Goal: Task Accomplishment & Management: Manage account settings

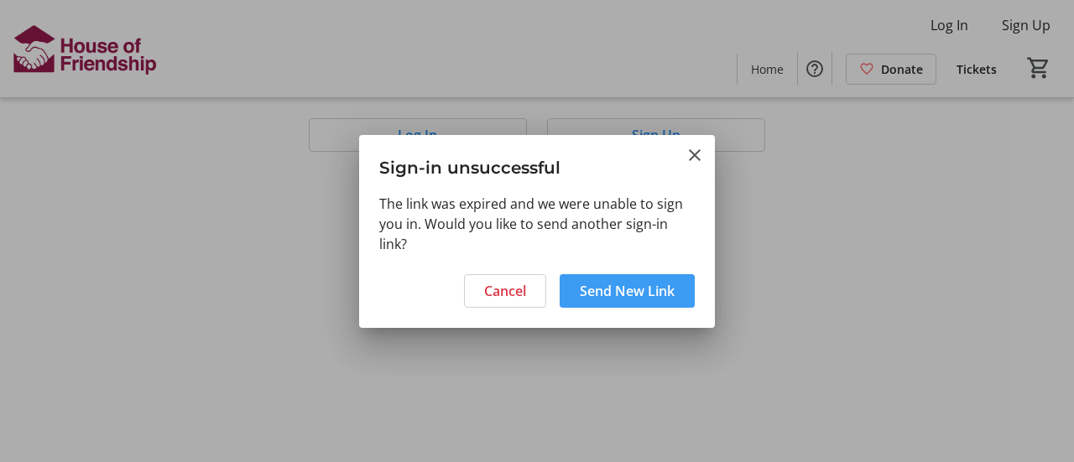
click at [629, 294] on span "Send New Link" at bounding box center [627, 291] width 95 height 20
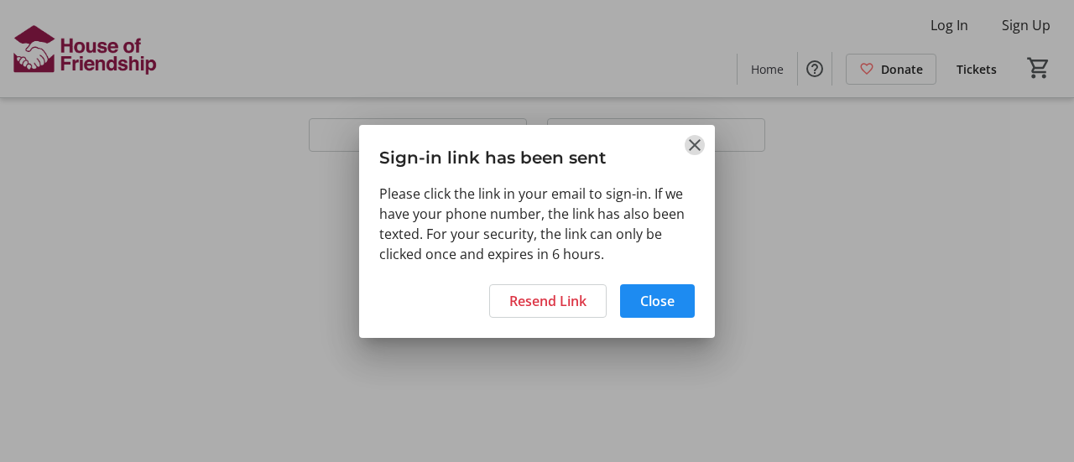
click at [697, 144] on mat-icon "Close" at bounding box center [695, 145] width 20 height 20
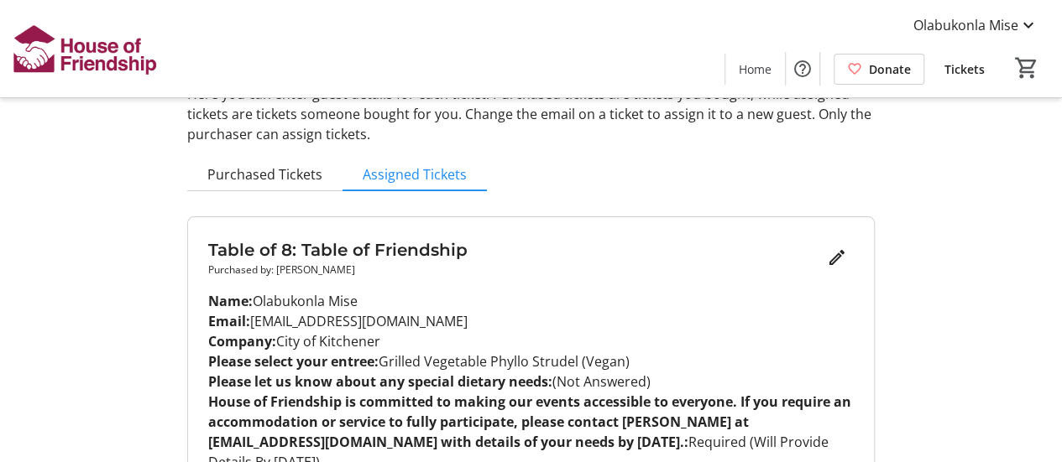
scroll to position [107, 0]
click at [958, 73] on span "Tickets" at bounding box center [964, 69] width 40 height 18
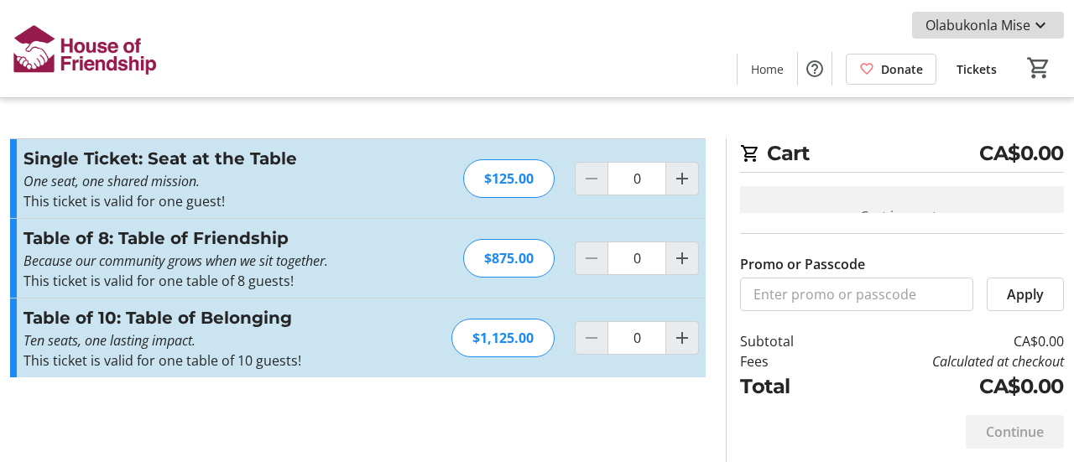
click at [1013, 24] on span "Olabukonla Mise" at bounding box center [978, 25] width 105 height 20
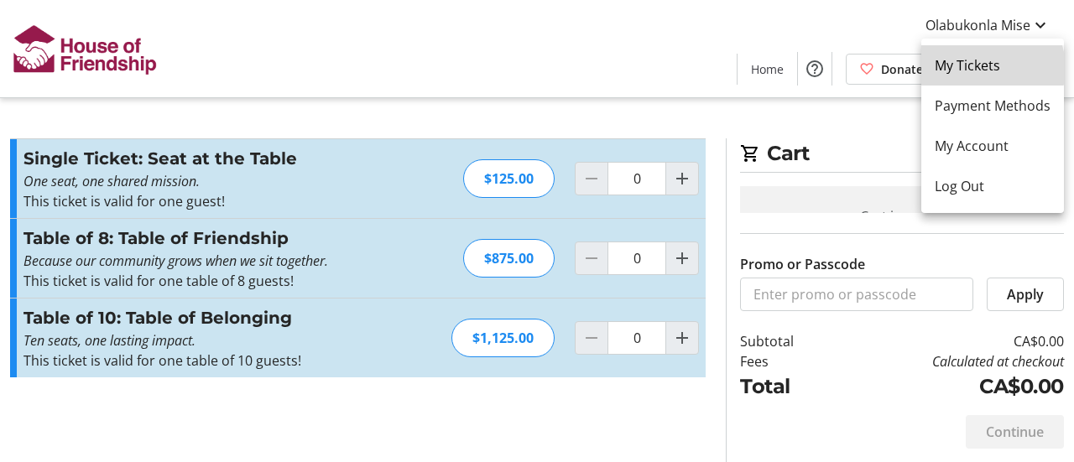
click at [989, 68] on span "My Tickets" at bounding box center [993, 65] width 116 height 20
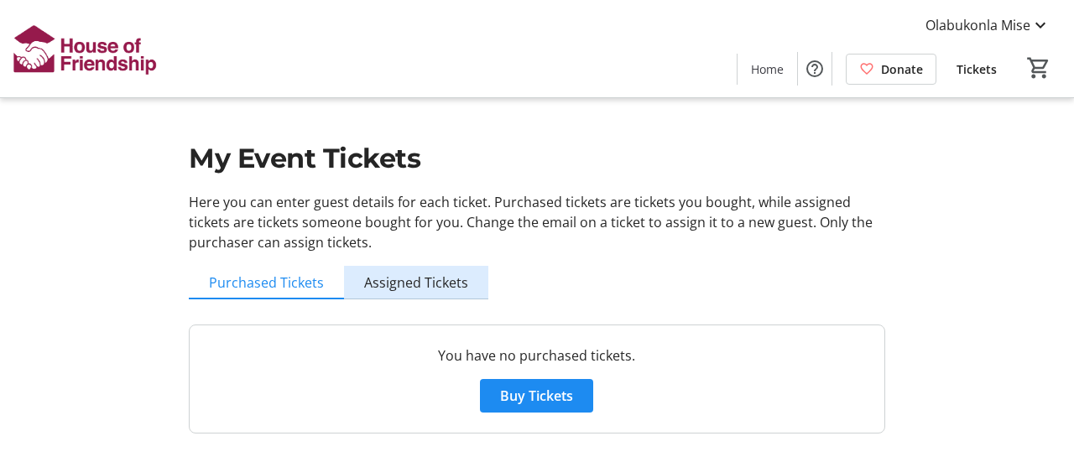
click at [418, 290] on span "Assigned Tickets" at bounding box center [416, 282] width 104 height 13
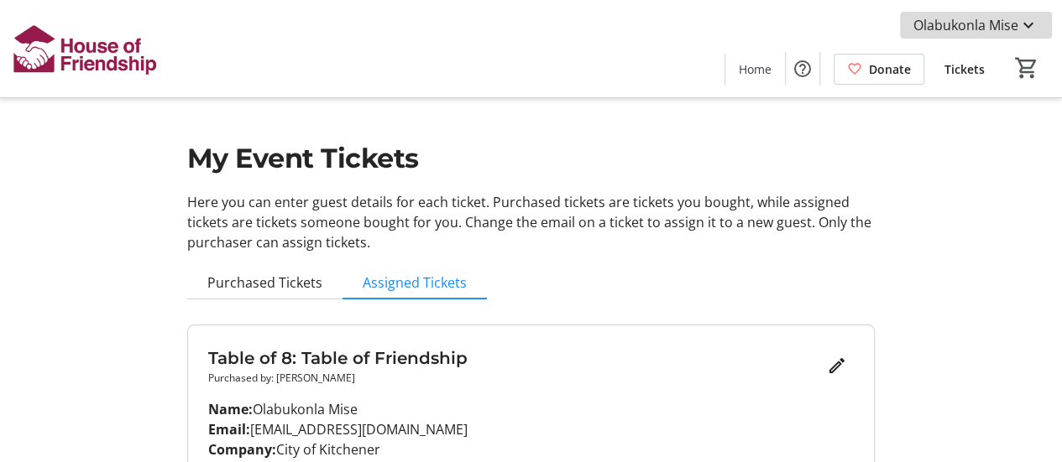
click at [1002, 25] on span "Olabukonla Mise" at bounding box center [965, 25] width 105 height 20
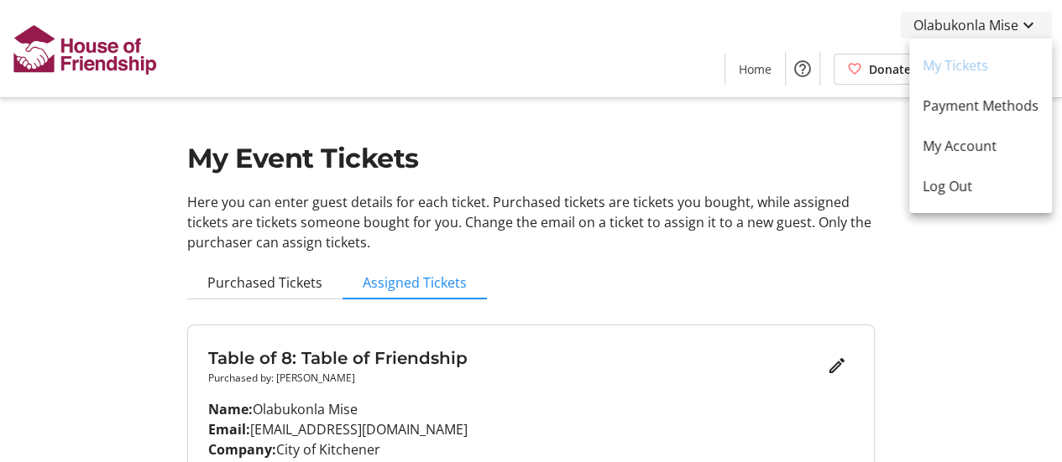
click at [1002, 25] on div at bounding box center [531, 231] width 1062 height 462
